Goal: Find contact information: Find contact information

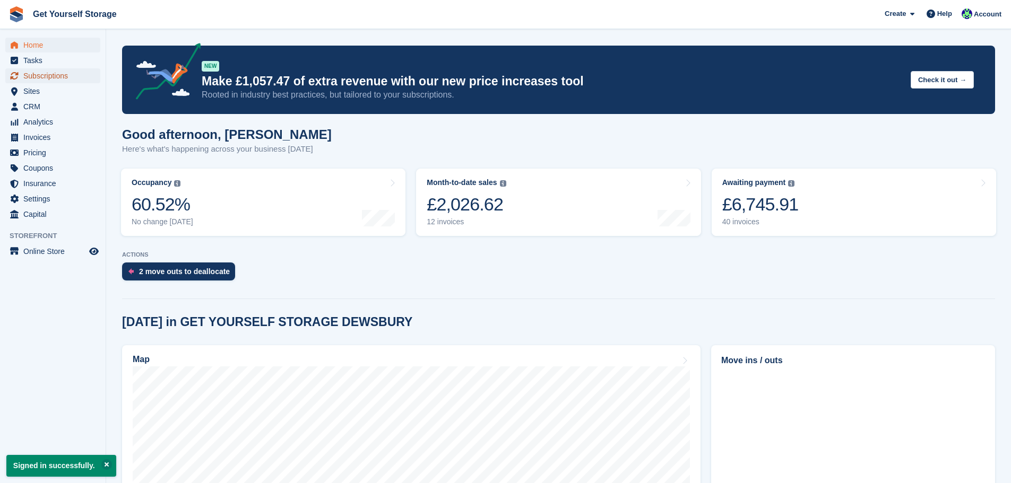
click at [43, 77] on span "Subscriptions" at bounding box center [55, 75] width 64 height 15
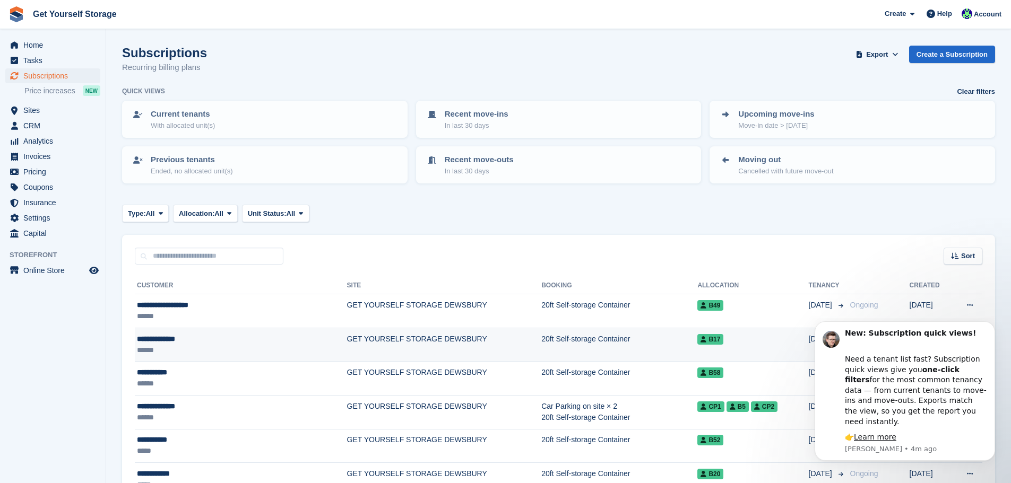
click at [177, 339] on div "**********" at bounding box center [212, 339] width 151 height 11
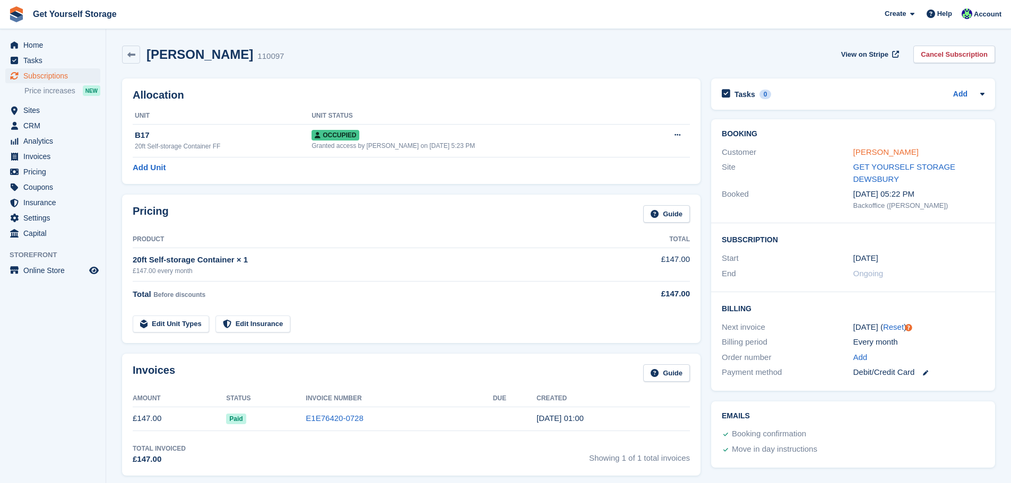
click at [860, 154] on link "[PERSON_NAME]" at bounding box center [885, 151] width 65 height 9
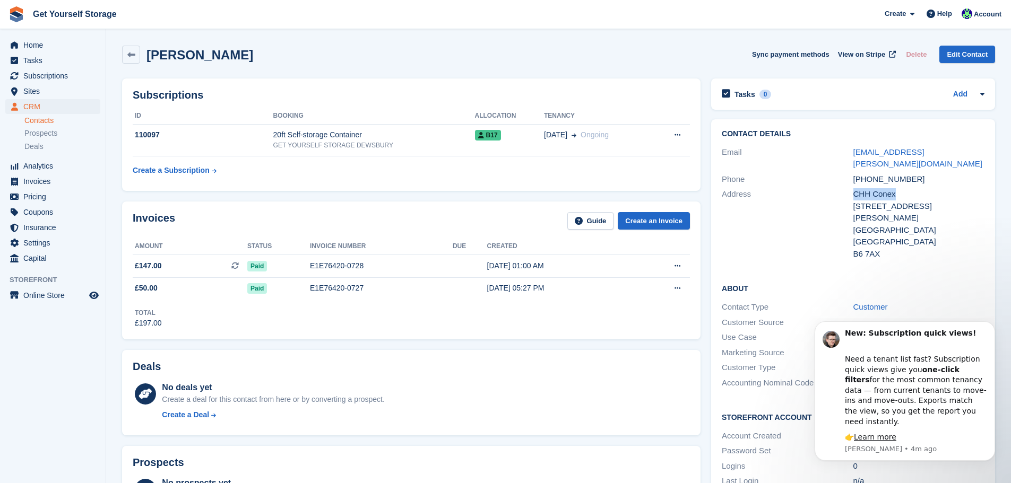
drag, startPoint x: 854, startPoint y: 182, endPoint x: 894, endPoint y: 182, distance: 40.3
click at [894, 188] on div "CHH Conex" at bounding box center [918, 194] width 131 height 12
copy div "CHH Conex"
drag, startPoint x: 859, startPoint y: 167, endPoint x: 911, endPoint y: 169, distance: 52.0
click at [911, 173] on div "[PHONE_NUMBER]" at bounding box center [918, 179] width 131 height 12
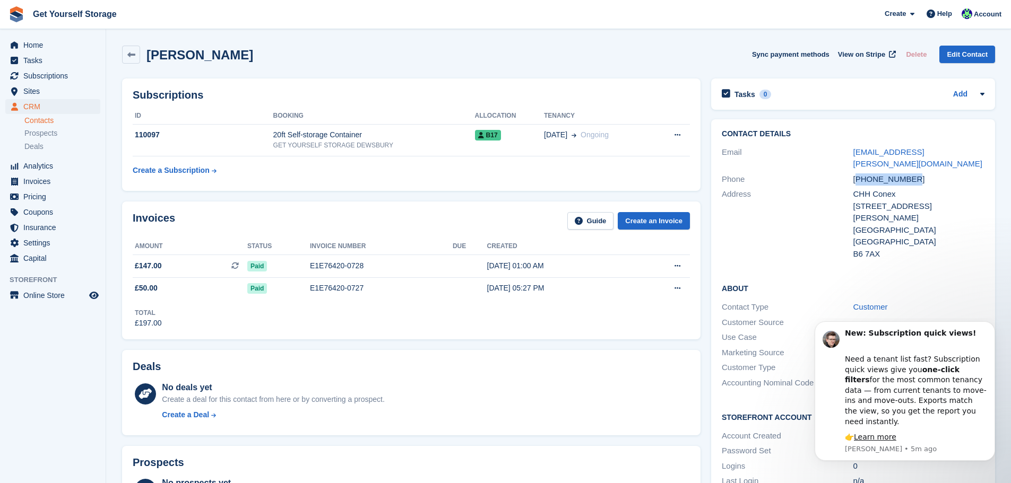
copy div "447946759366"
drag, startPoint x: 853, startPoint y: 227, endPoint x: 880, endPoint y: 230, distance: 27.7
click at [880, 248] on div "B6 7AX" at bounding box center [918, 254] width 131 height 12
copy div "B6 7AX"
click at [30, 74] on span "Subscriptions" at bounding box center [55, 75] width 64 height 15
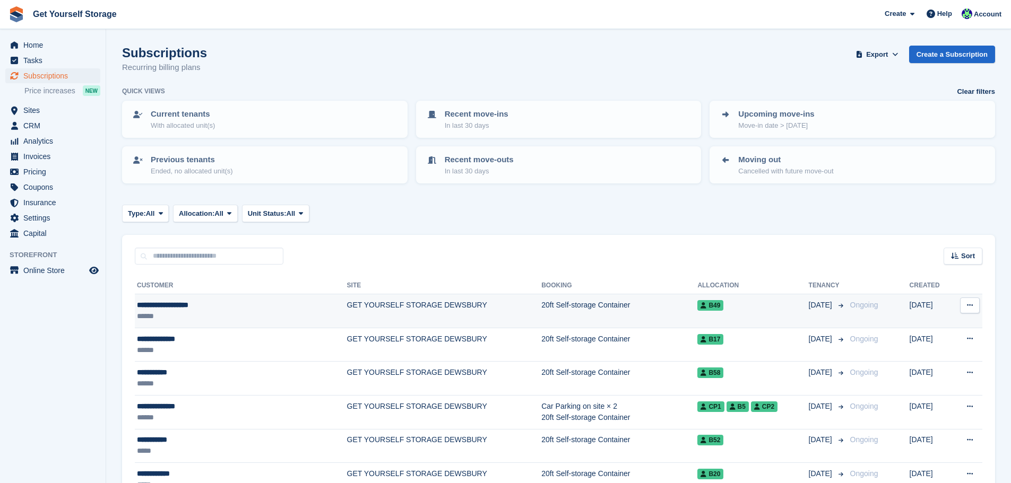
click at [184, 308] on div "**********" at bounding box center [212, 305] width 151 height 11
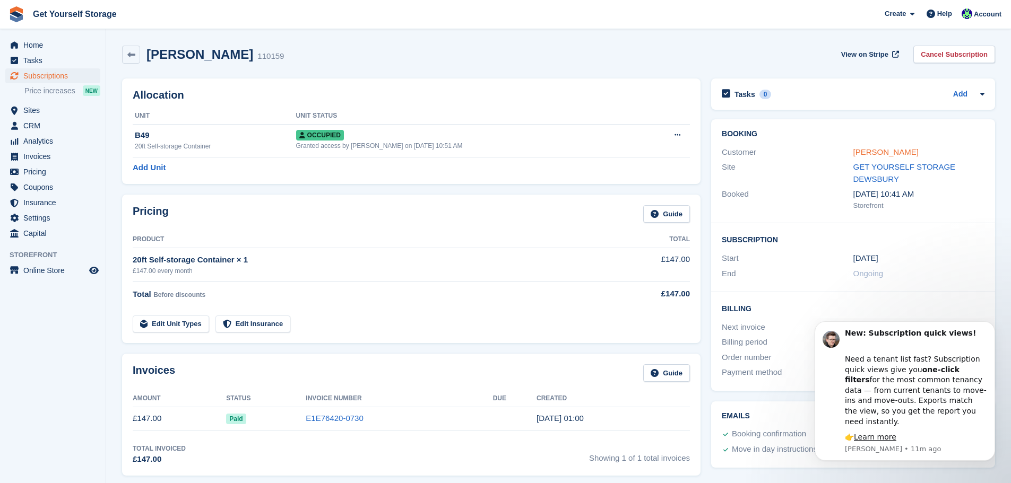
click at [858, 152] on link "STEVEN ANDREW OAKES" at bounding box center [885, 151] width 65 height 9
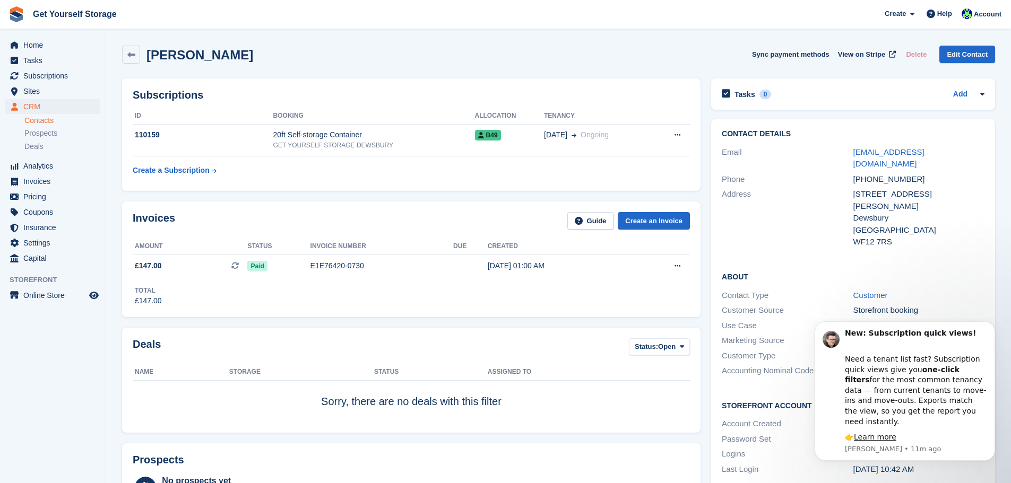
drag, startPoint x: 294, startPoint y: 53, endPoint x: 182, endPoint y: 63, distance: 112.4
click at [146, 63] on div "STEVEN ANDREW OAKES Sync payment methods View on Stripe Delete Edit Contact" at bounding box center [558, 55] width 873 height 18
copy h2 "STEVEN ANDREW OAKES"
drag, startPoint x: 859, startPoint y: 167, endPoint x: 908, endPoint y: 172, distance: 48.6
click at [908, 173] on div "+447702030894" at bounding box center [918, 179] width 131 height 12
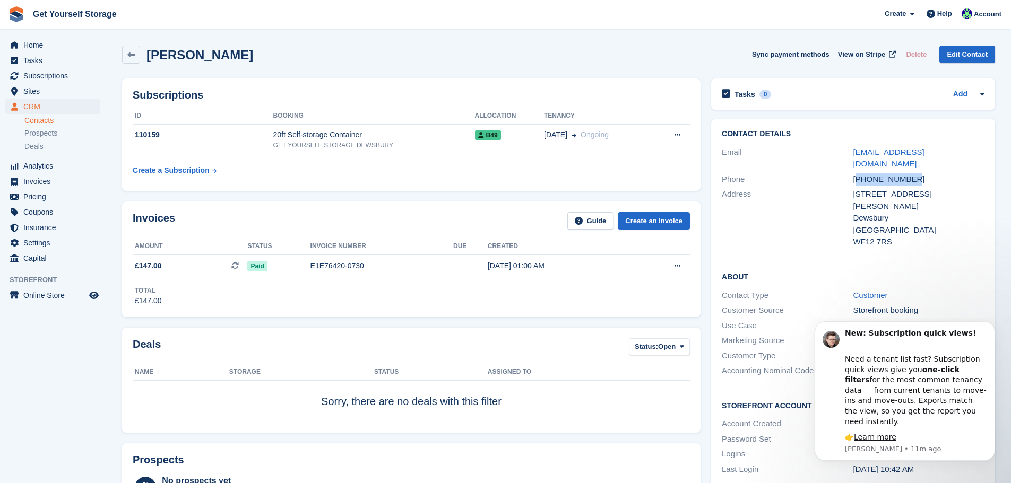
copy div "447702030894"
drag, startPoint x: 890, startPoint y: 218, endPoint x: 856, endPoint y: 219, distance: 34.5
click at [856, 236] on div "WF12 7RS" at bounding box center [918, 242] width 131 height 12
copy div "WF12 7RS"
